Goal: Transaction & Acquisition: Purchase product/service

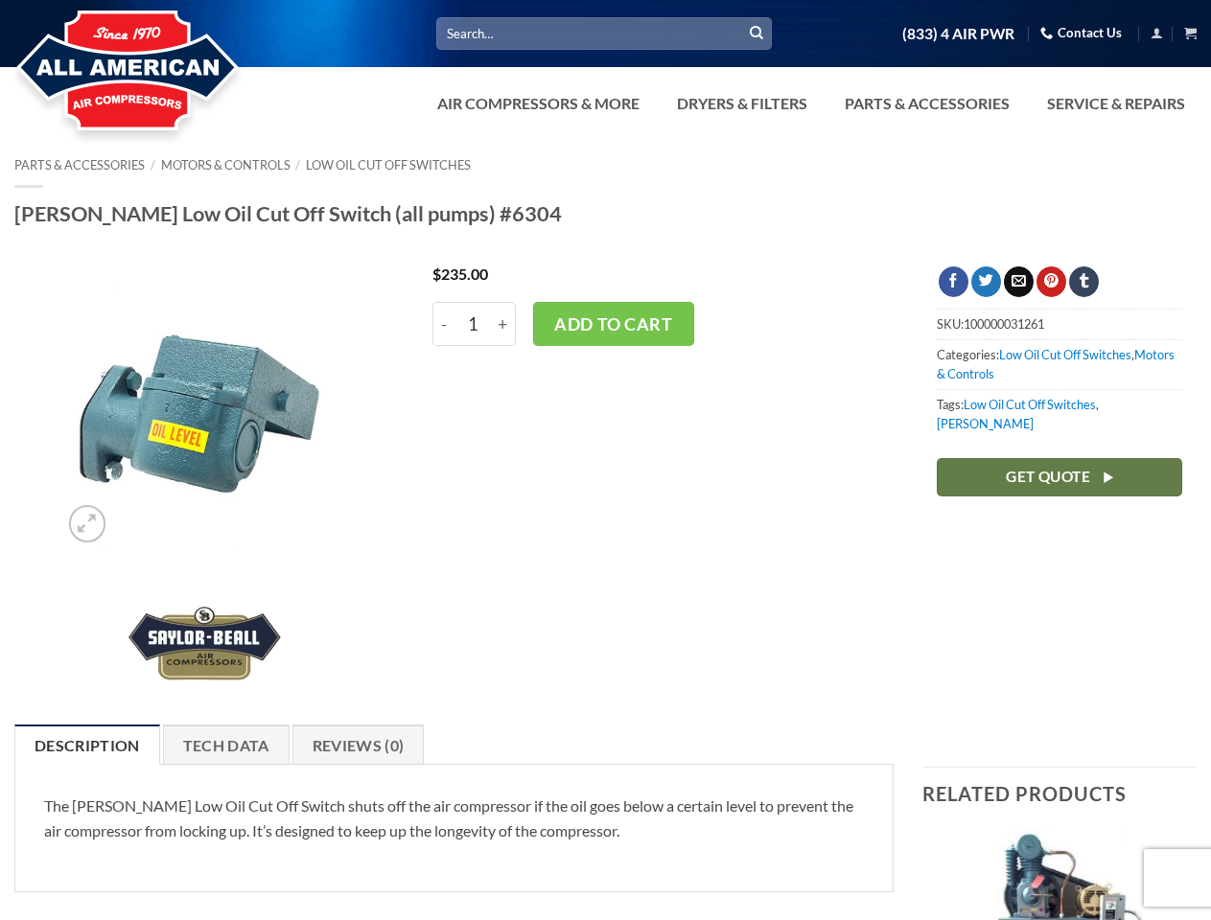
click at [605, 460] on div "$ 235.00 - [PERSON_NAME] Low Oil Cut Off Switch (all pumps) #6304 quantity 1 + …" at bounding box center [656, 486] width 504 height 439
click at [809, 104] on link "Dryers & Filters" at bounding box center [741, 103] width 153 height 38
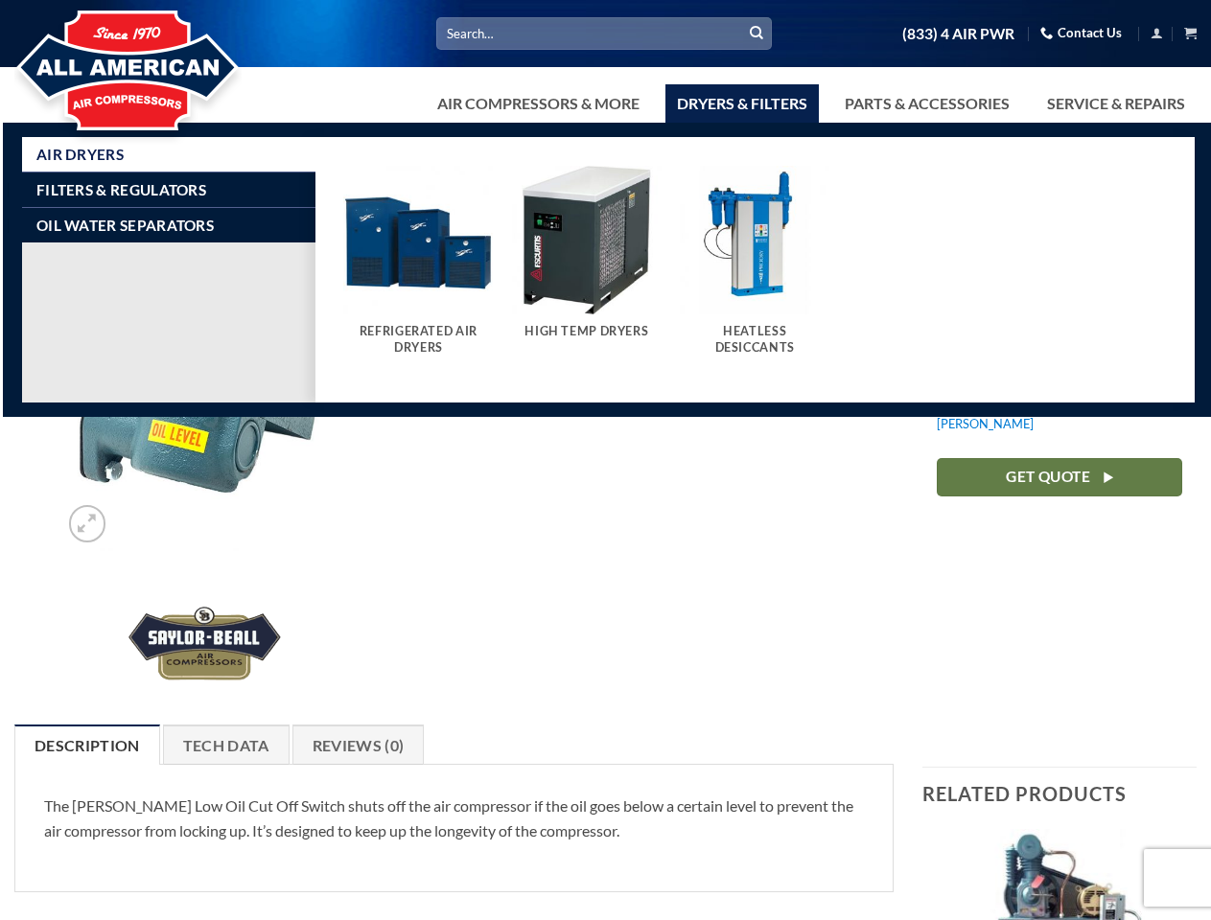
click at [536, 104] on link "Air Compressors & More" at bounding box center [538, 103] width 225 height 38
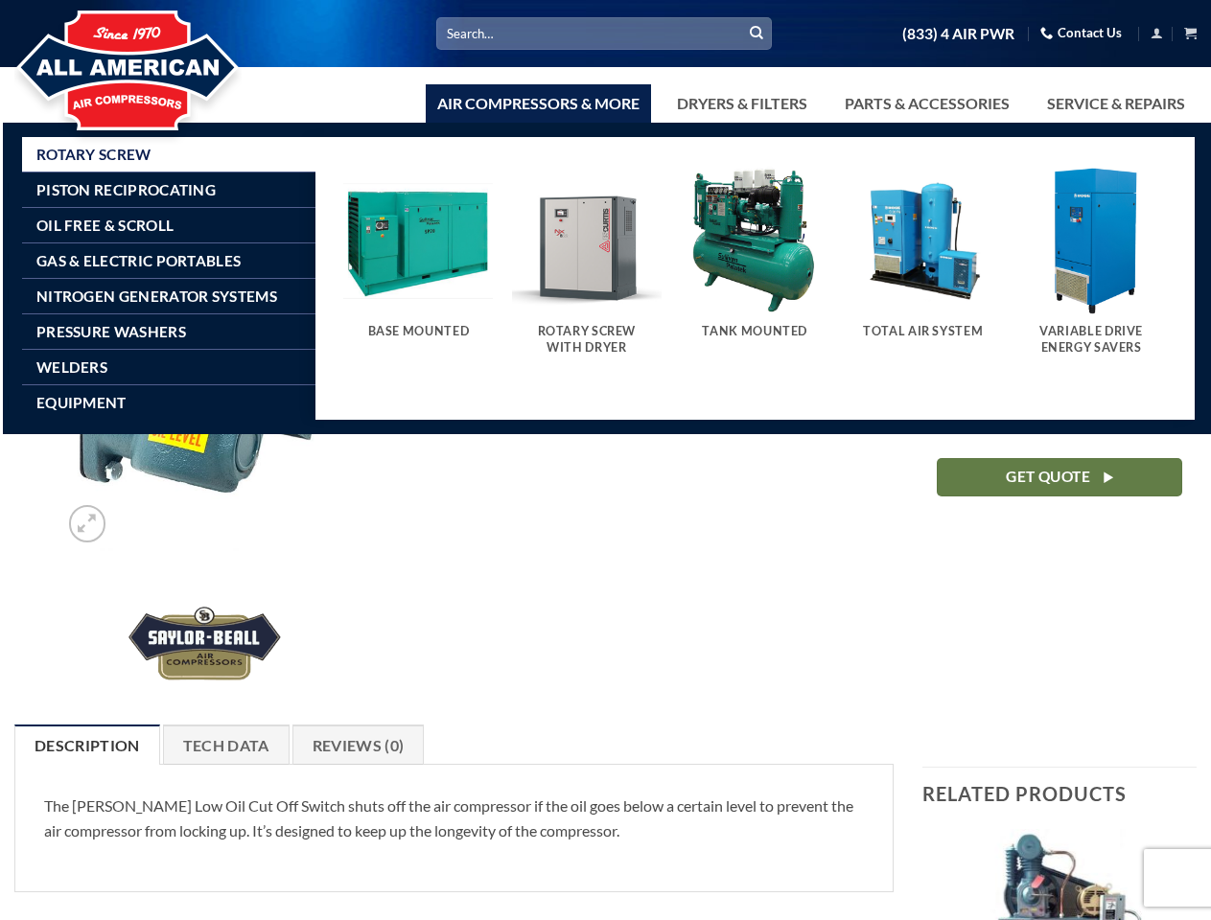
click at [740, 104] on link "Dryers & Filters" at bounding box center [741, 103] width 153 height 38
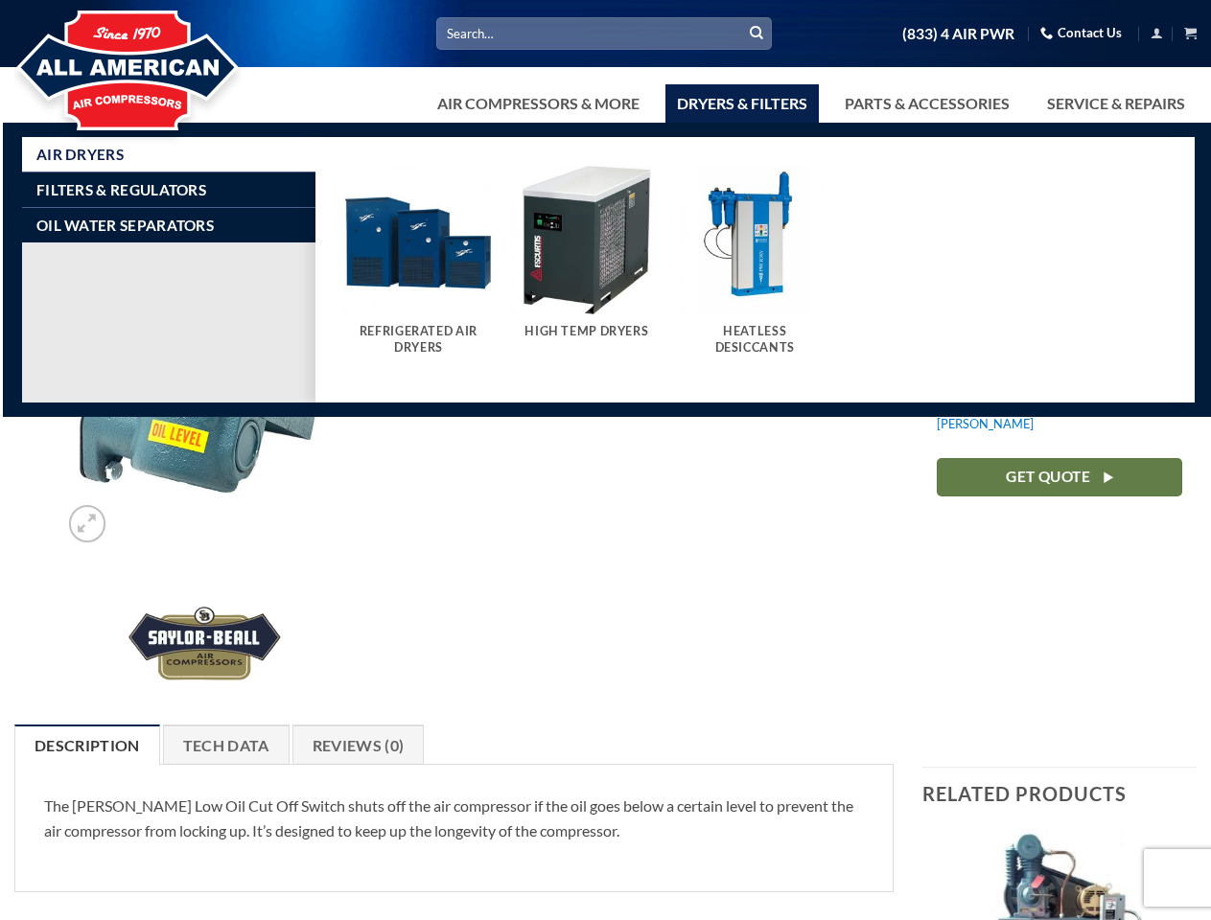
click at [925, 104] on link "Parts & Accessories" at bounding box center [927, 103] width 188 height 38
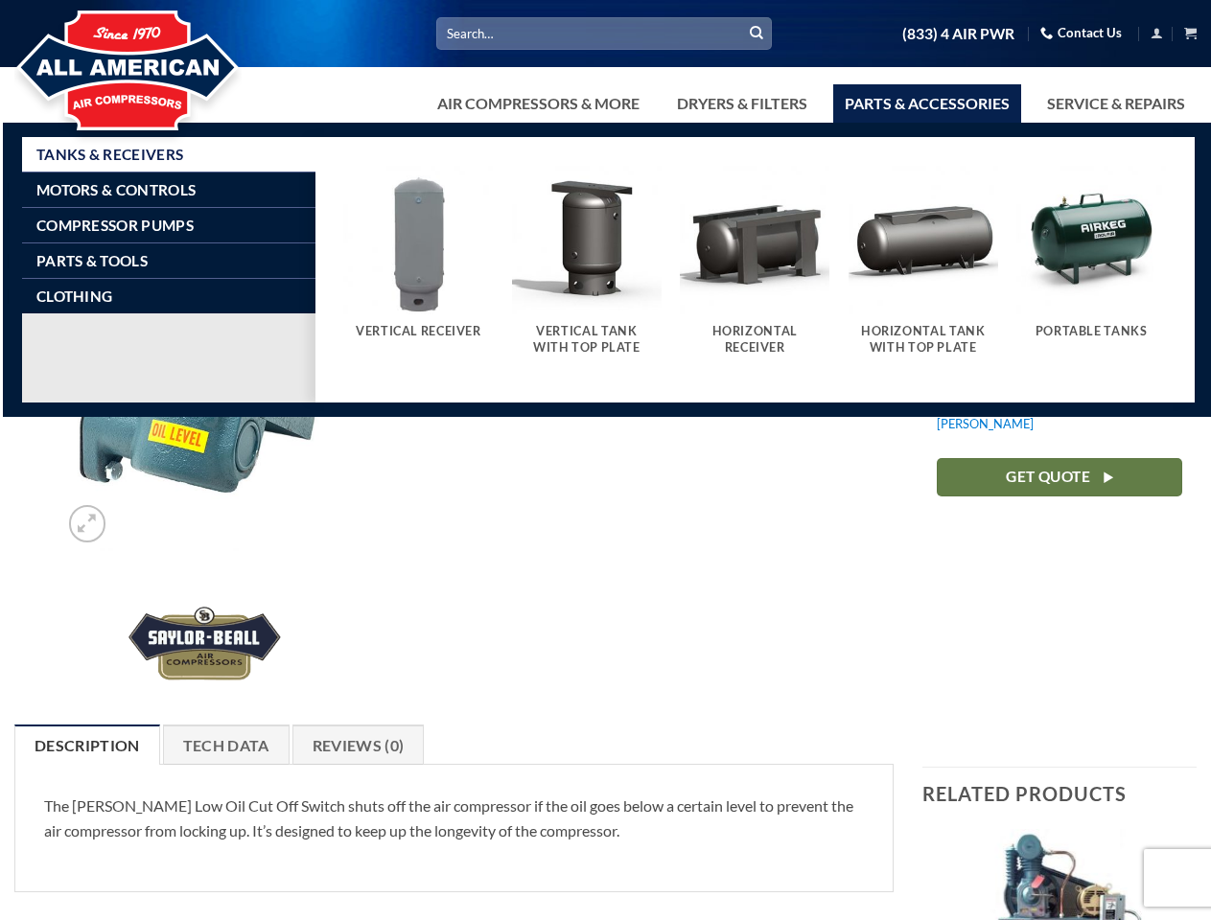
click at [605, 529] on div "$ 235.00 - [PERSON_NAME] Low Oil Cut Off Switch (all pumps) #6304 quantity 1 + …" at bounding box center [656, 486] width 504 height 439
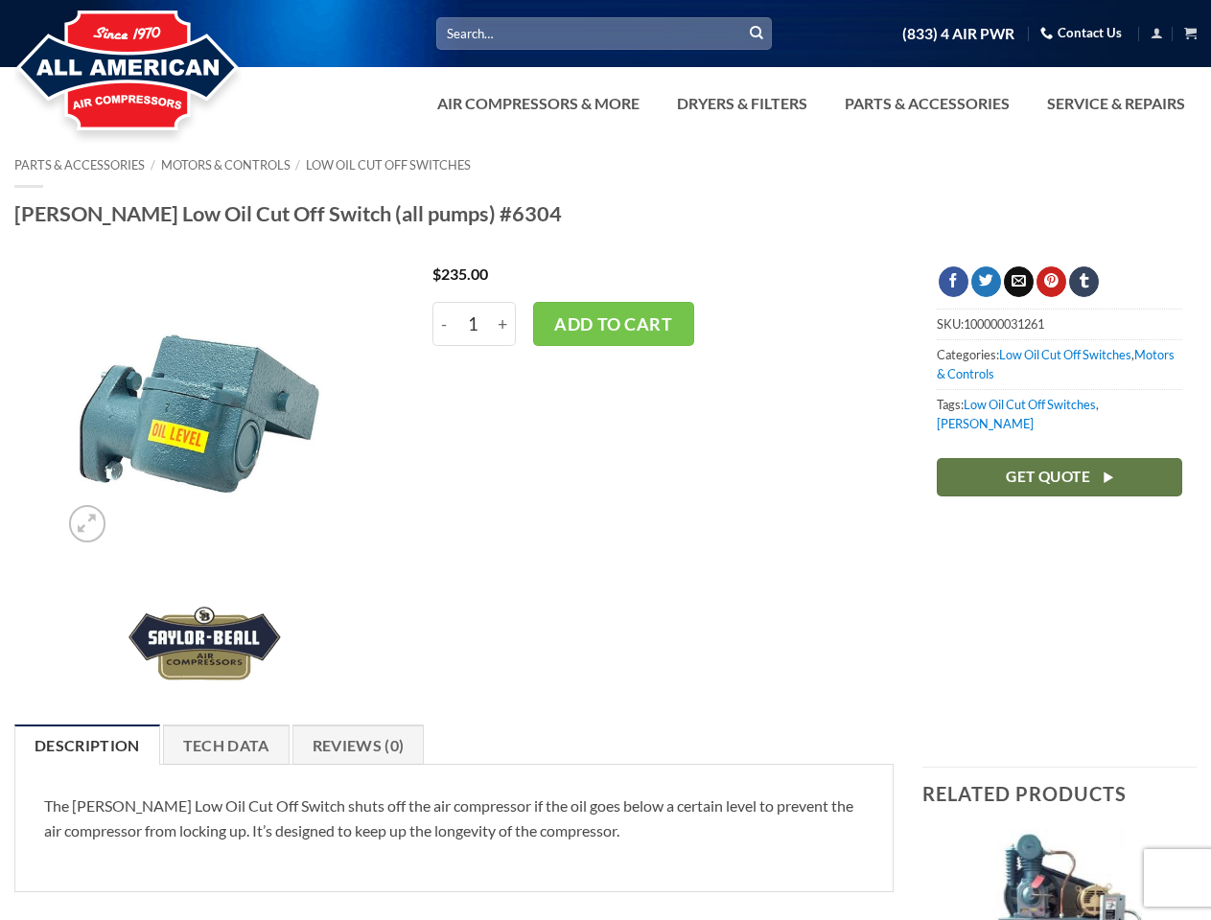
click at [474, 324] on div "Vertical Receiver" at bounding box center [418, 345] width 150 height 43
click at [444, 324] on input "-" at bounding box center [443, 324] width 23 height 44
click at [503, 324] on input "+" at bounding box center [503, 324] width 25 height 44
type input "2"
